Goal: Information Seeking & Learning: Check status

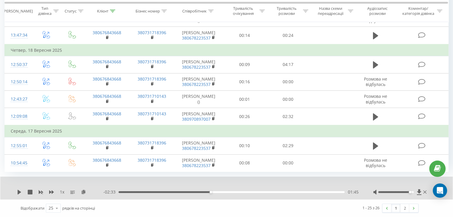
click at [5, 188] on div "1 x - 02:33 01:45 01:45" at bounding box center [226, 188] width 452 height 23
click at [405, 208] on link "2" at bounding box center [404, 208] width 9 height 8
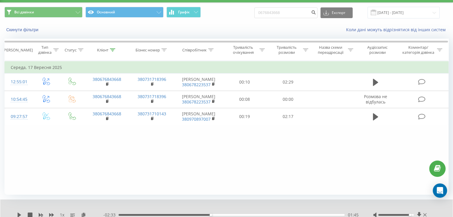
scroll to position [38, 0]
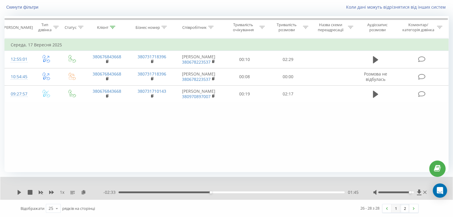
click at [396, 209] on link "1" at bounding box center [395, 209] width 9 height 8
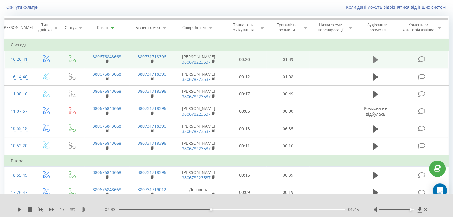
click at [373, 60] on icon at bounding box center [375, 59] width 5 height 7
click at [17, 208] on icon at bounding box center [19, 209] width 5 height 5
